Goal: Find specific page/section: Find specific page/section

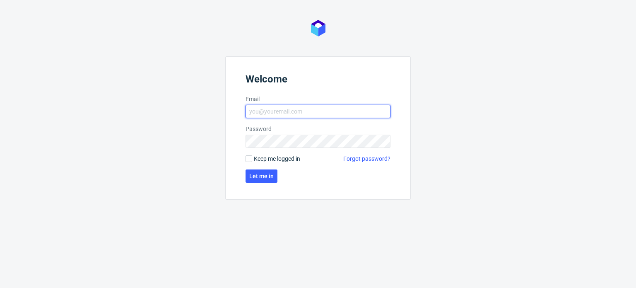
click at [329, 113] on input "Email" at bounding box center [317, 111] width 145 height 13
type input "[PERSON_NAME][EMAIL_ADDRESS][PERSON_NAME][DOMAIN_NAME]"
click button "Let me in" at bounding box center [261, 175] width 32 height 13
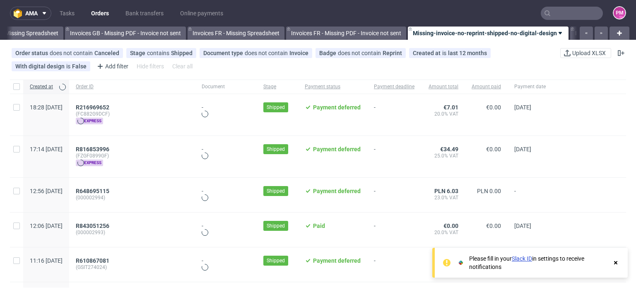
scroll to position [0, 1178]
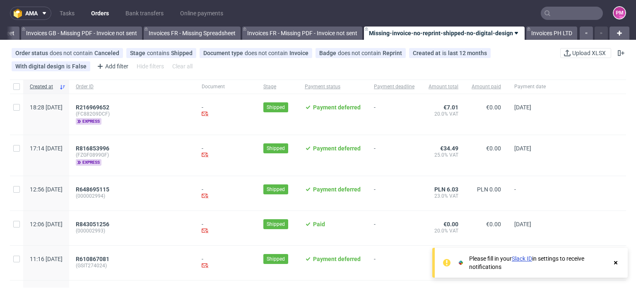
click at [566, 12] on input "text" at bounding box center [571, 13] width 62 height 13
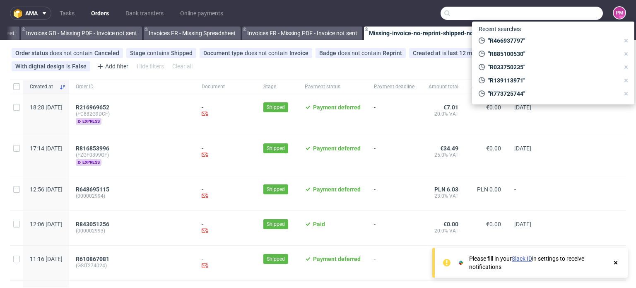
paste input "R512379596"
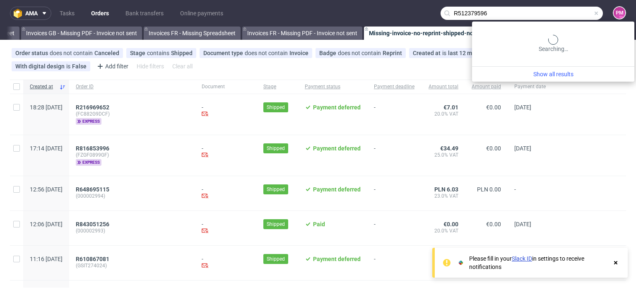
type input "R512379596"
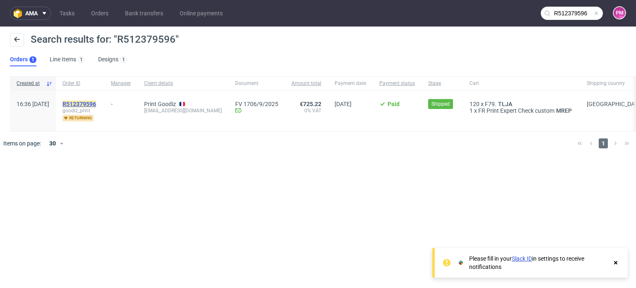
click at [96, 105] on mark "R512379596" at bounding box center [79, 104] width 34 height 7
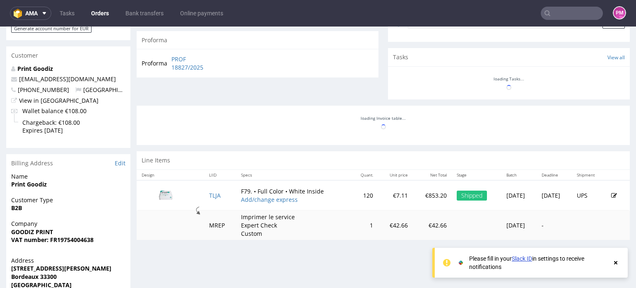
scroll to position [290, 0]
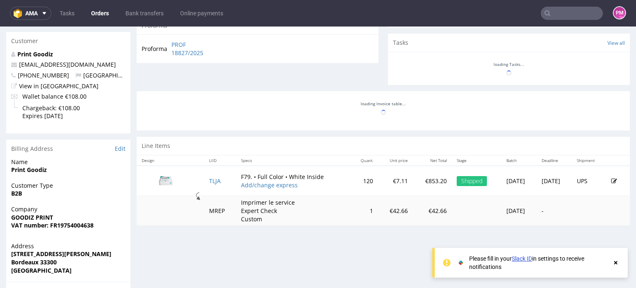
click at [615, 261] on use at bounding box center [615, 262] width 3 height 3
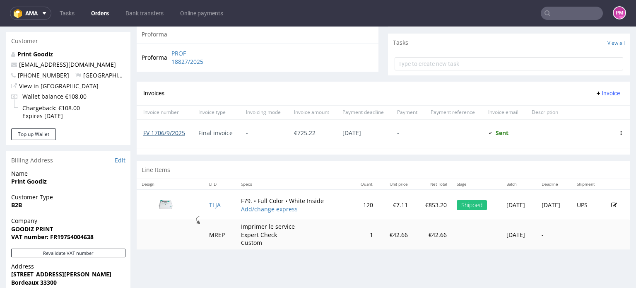
click at [169, 131] on link "FV 1706/9/2025" at bounding box center [164, 133] width 42 height 8
click at [553, 17] on input "text" at bounding box center [571, 13] width 62 height 13
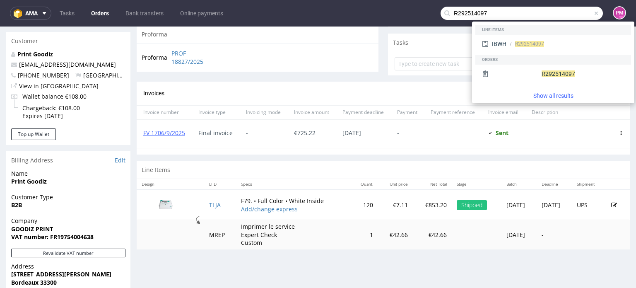
type input "R292514097"
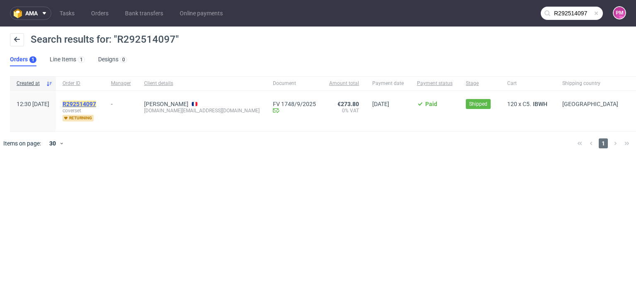
click at [96, 102] on mark "R292514097" at bounding box center [79, 104] width 34 height 7
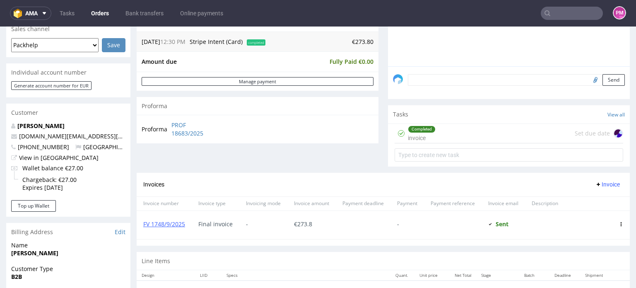
scroll to position [248, 0]
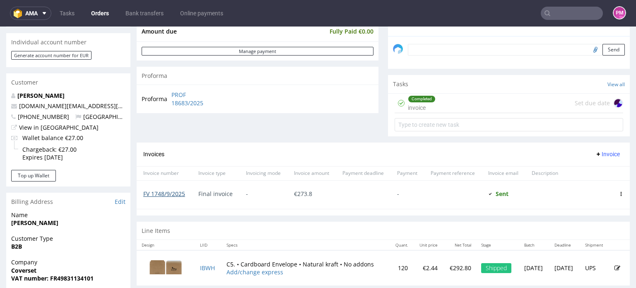
click at [166, 195] on link "FV 1748/9/2025" at bounding box center [164, 194] width 42 height 8
